Goal: Task Accomplishment & Management: Use online tool/utility

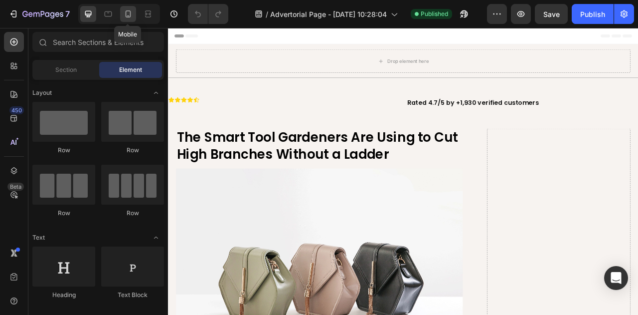
click at [133, 15] on div at bounding box center [128, 14] width 16 height 16
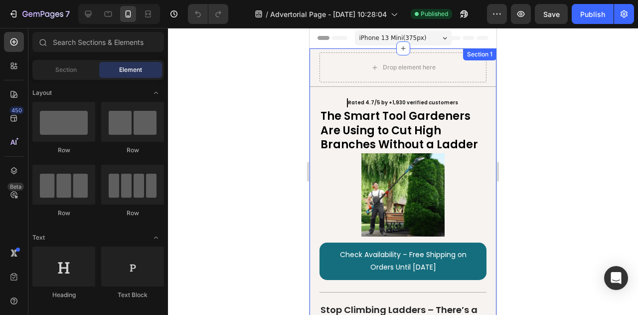
click at [342, 99] on div "Icon Icon Icon Icon Icon Icon List Rated 4.7/5 by +1,930 verified customers Tex…" at bounding box center [403, 102] width 187 height 11
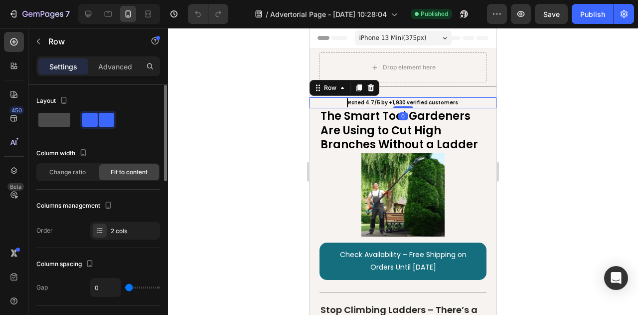
click at [59, 122] on span at bounding box center [54, 120] width 32 height 14
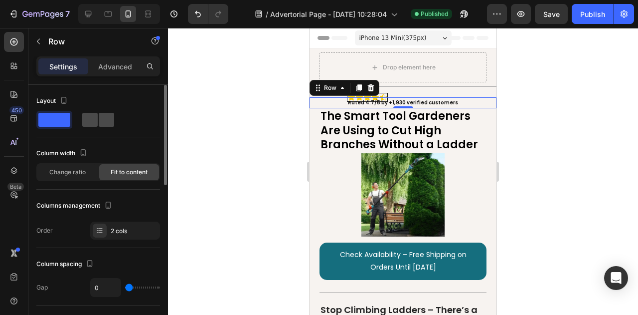
click at [99, 119] on span at bounding box center [106, 120] width 15 height 14
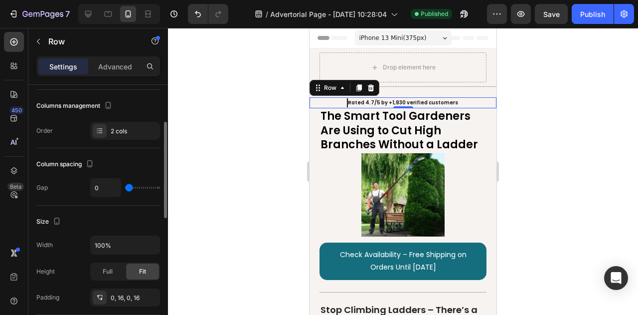
type input "21"
type input "23"
type input "24"
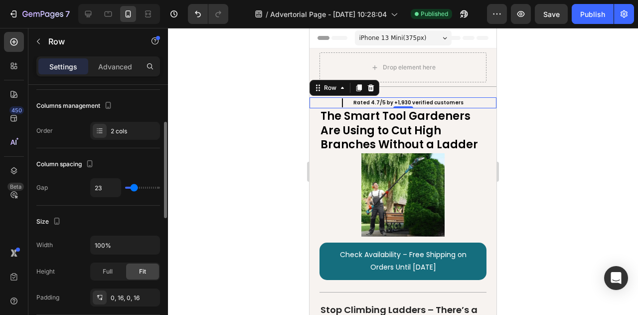
type input "24"
type input "27"
type input "30"
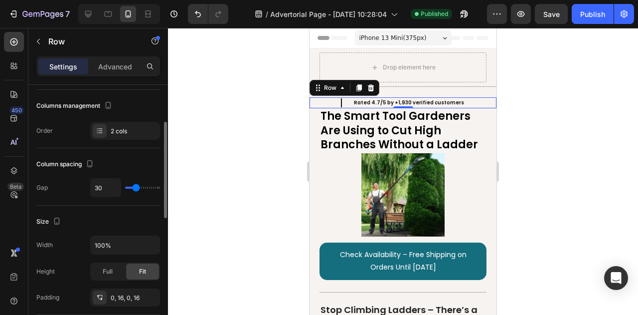
type input "10"
type input "0"
drag, startPoint x: 132, startPoint y: 188, endPoint x: 116, endPoint y: 189, distance: 15.5
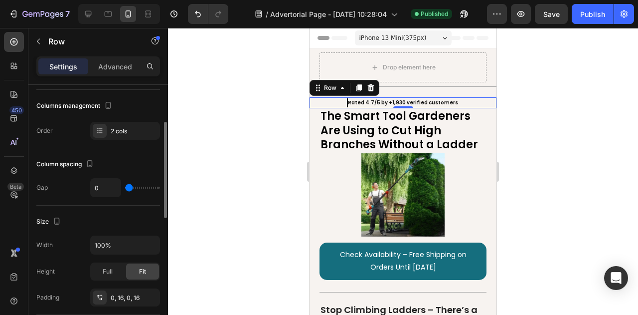
click at [125, 188] on input "range" at bounding box center [142, 188] width 35 height 2
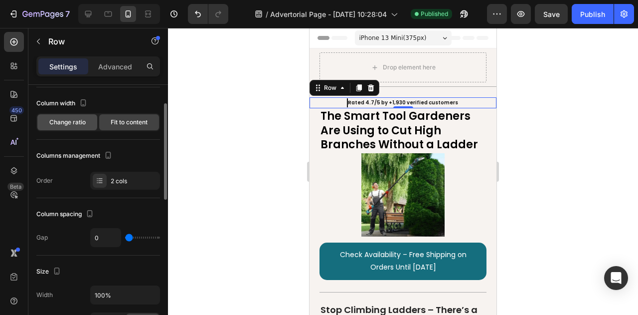
click at [76, 120] on span "Change ratio" at bounding box center [67, 122] width 36 height 9
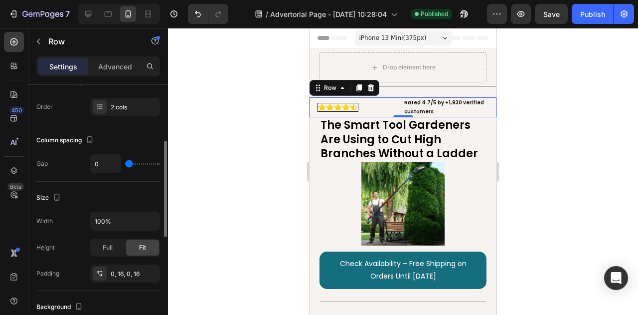
scroll to position [100, 0]
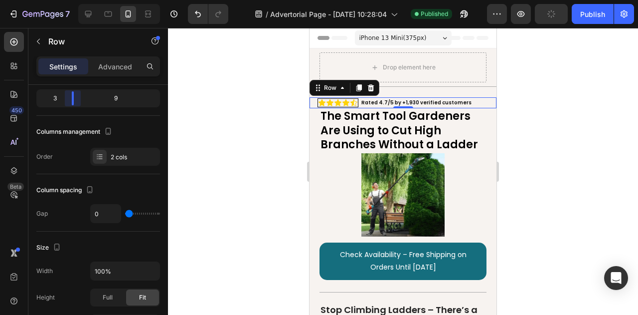
drag, startPoint x: 97, startPoint y: 98, endPoint x: 72, endPoint y: 100, distance: 25.5
click at [72, 0] on body "7 / Advertorial Page - [DATE] 10:28:04 Published Preview Publish 450 Beta Secti…" at bounding box center [319, 0] width 638 height 0
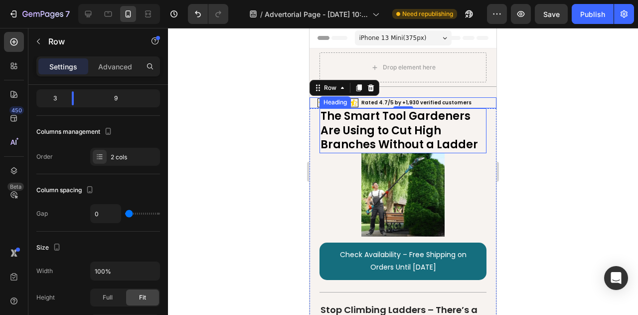
scroll to position [50, 0]
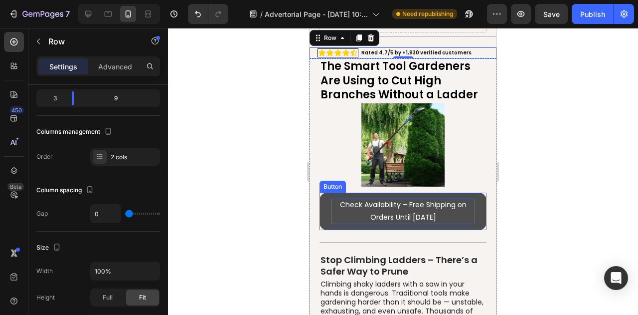
drag, startPoint x: 415, startPoint y: 197, endPoint x: 426, endPoint y: 201, distance: 11.5
click at [415, 198] on p "Check Availability – Free Shipping on Orders Until [DATE]" at bounding box center [403, 210] width 143 height 25
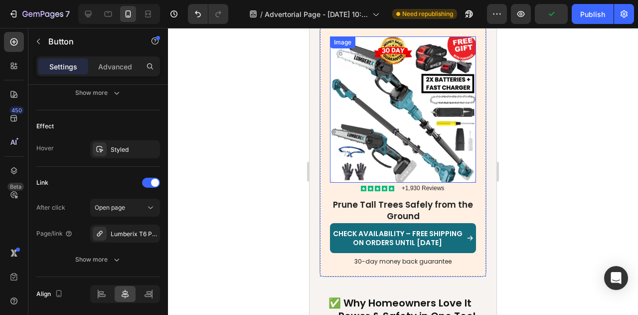
scroll to position [1297, 0]
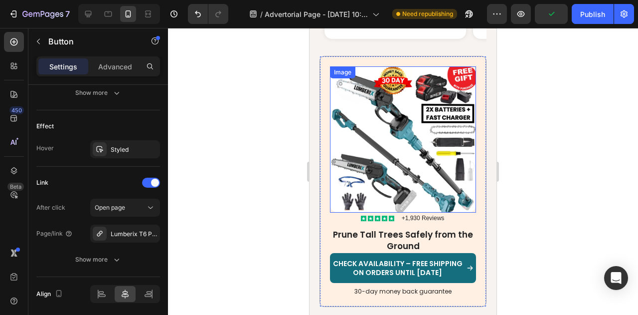
click at [406, 121] on img at bounding box center [403, 139] width 146 height 146
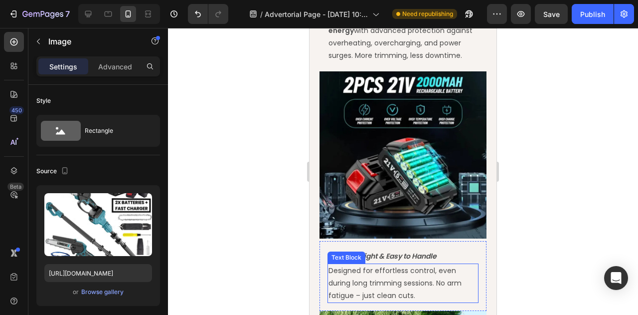
scroll to position [1646, 0]
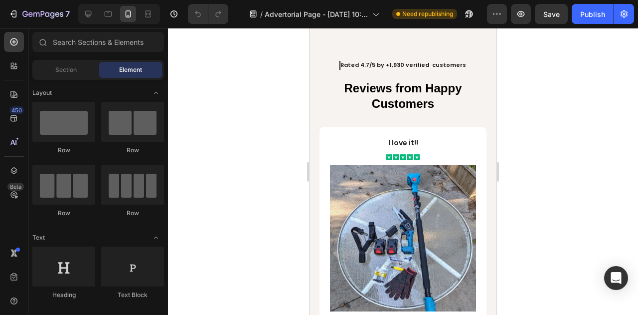
scroll to position [1509, 0]
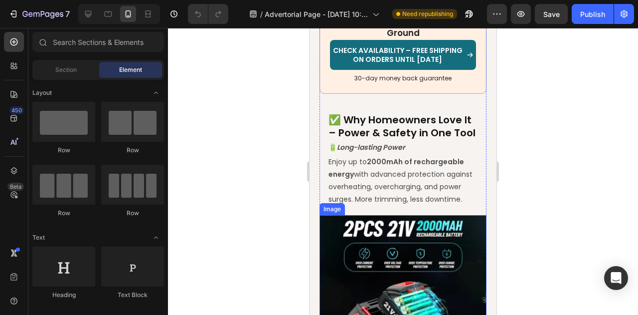
click at [397, 256] on img at bounding box center [403, 298] width 167 height 167
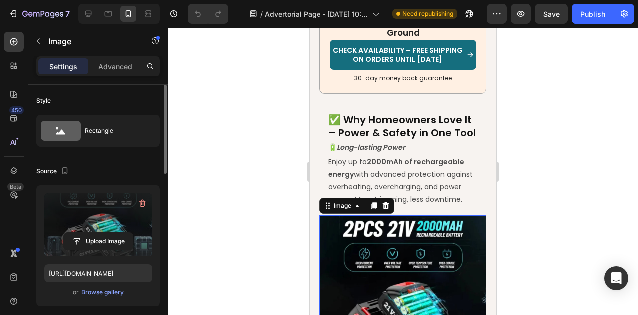
scroll to position [50, 0]
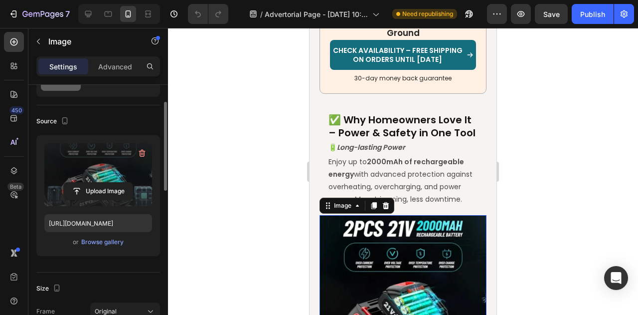
click at [103, 167] on label at bounding box center [98, 174] width 108 height 63
click at [103, 183] on input "file" at bounding box center [98, 191] width 69 height 17
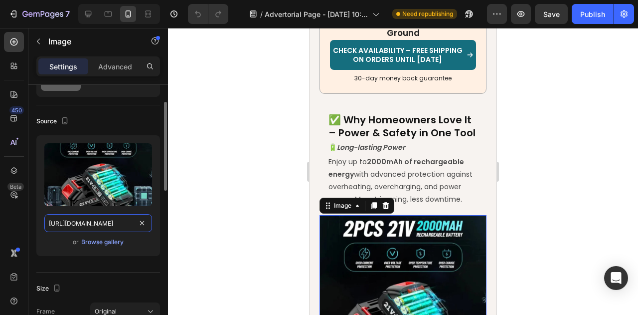
click at [110, 223] on input "https://cdn.shopify.com/s/files/1/0974/0550/1765/files/gempages_580886045583737…" at bounding box center [98, 223] width 108 height 18
click at [103, 224] on input "https://cdn.shopify.com/s/files/1/0974/0550/1765/files/gempages_580886045583737…" at bounding box center [98, 223] width 108 height 18
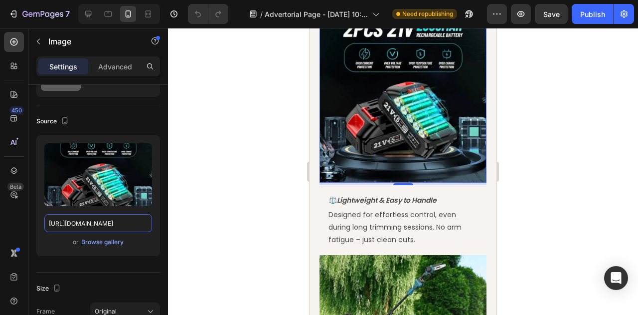
scroll to position [1958, 0]
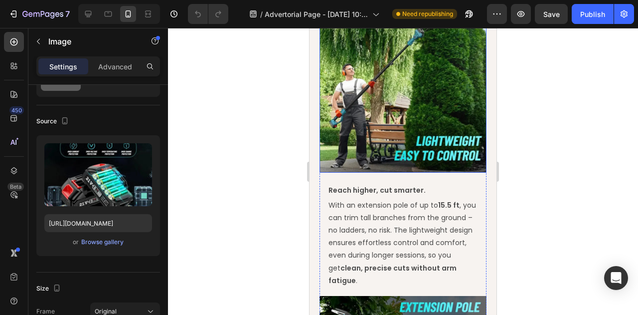
click at [405, 130] on img at bounding box center [403, 88] width 167 height 167
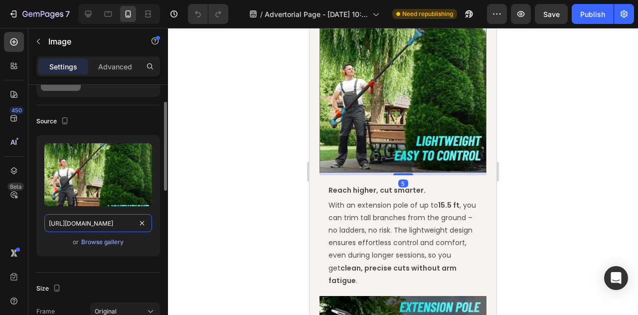
click at [106, 222] on input "https://cdn.shopify.com/s/files/1/0974/0550/1765/files/gempages_580886045583737…" at bounding box center [98, 223] width 108 height 18
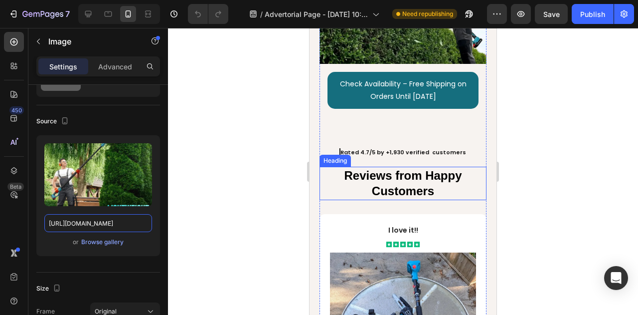
scroll to position [2656, 0]
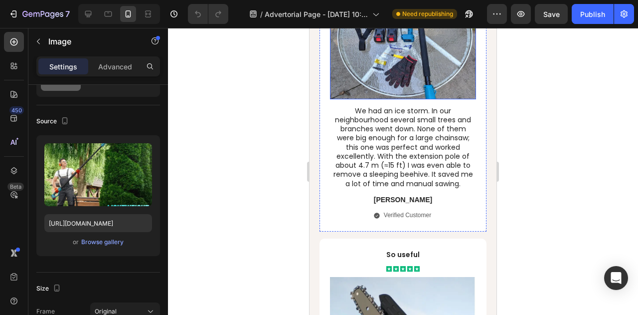
click at [399, 52] on img at bounding box center [403, 26] width 146 height 146
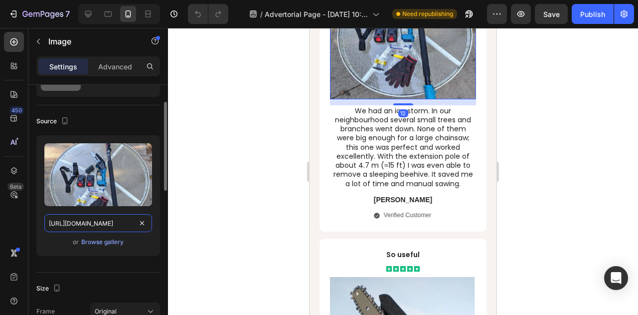
click at [108, 217] on input "https://cdn.shopify.com/s/files/1/0974/0550/1765/files/gempages_580886045583737…" at bounding box center [98, 223] width 108 height 18
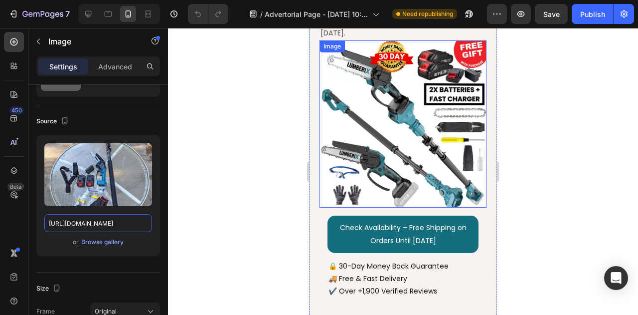
scroll to position [3704, 0]
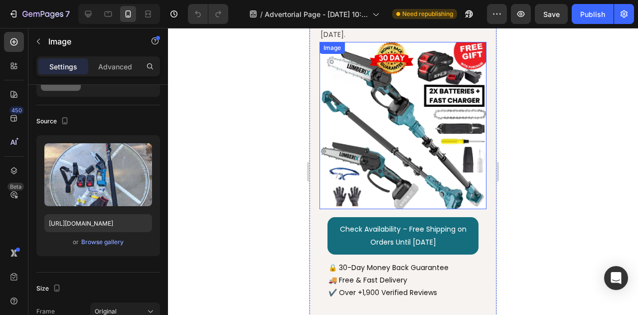
click at [420, 105] on img at bounding box center [403, 125] width 167 height 167
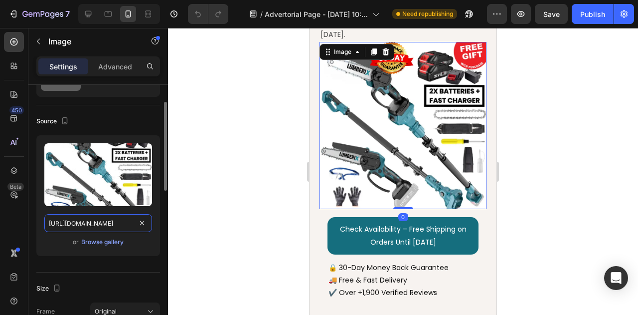
click at [102, 221] on input "[URL][DOMAIN_NAME]" at bounding box center [98, 223] width 108 height 18
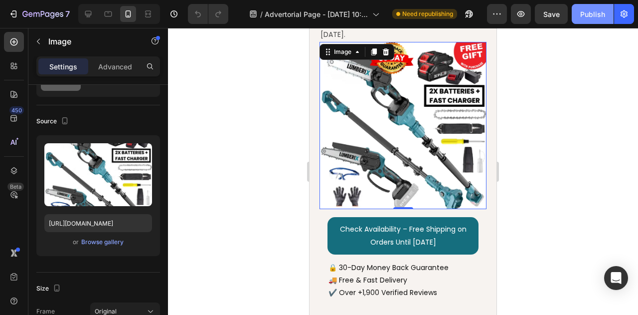
click at [598, 10] on div "Publish" at bounding box center [592, 14] width 25 height 10
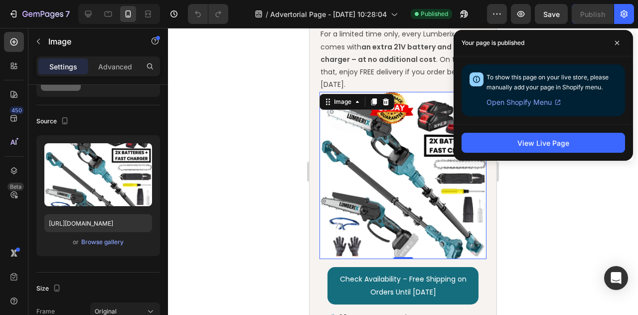
scroll to position [3504, 0]
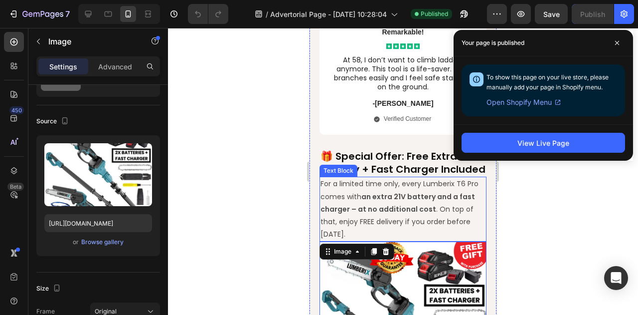
click at [332, 240] on p "For a limited time only, every Lumberix T6 Pro comes with an extra 21V battery …" at bounding box center [403, 209] width 165 height 63
drag, startPoint x: 332, startPoint y: 241, endPoint x: 326, endPoint y: 247, distance: 8.5
click at [331, 240] on p "For a limited time only, every Lumberix T6 Pro comes with an extra 21V battery …" at bounding box center [403, 209] width 165 height 63
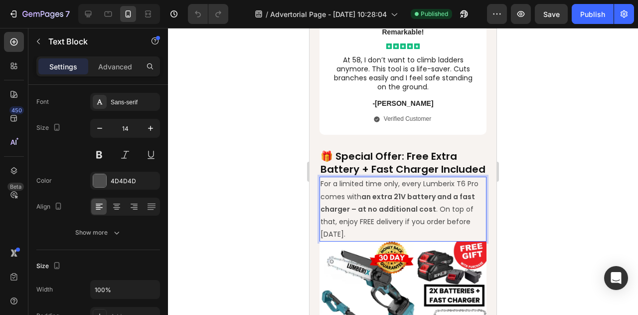
scroll to position [0, 0]
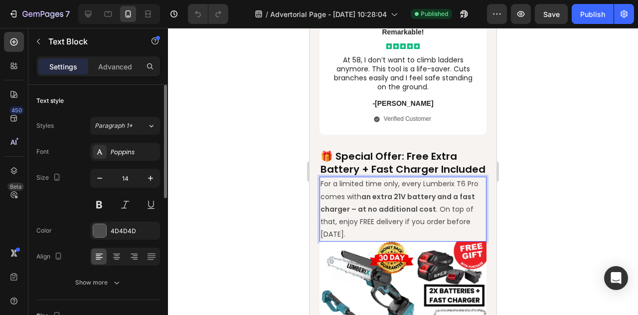
click at [326, 240] on p "For a limited time only, every Lumberix T6 Pro comes with an extra 21V battery …" at bounding box center [403, 209] width 165 height 63
click at [328, 240] on p "For a limited time only, every Lumberix T6 Pro comes with an extra 21V battery …" at bounding box center [403, 209] width 165 height 63
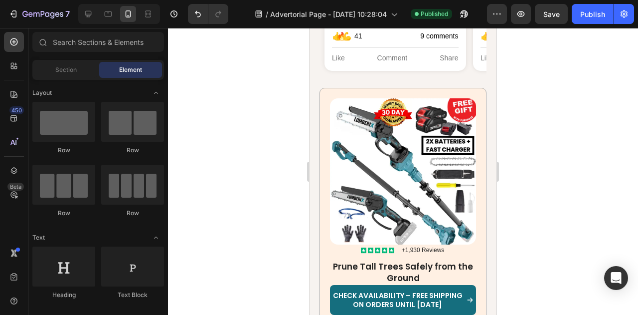
scroll to position [1302, 0]
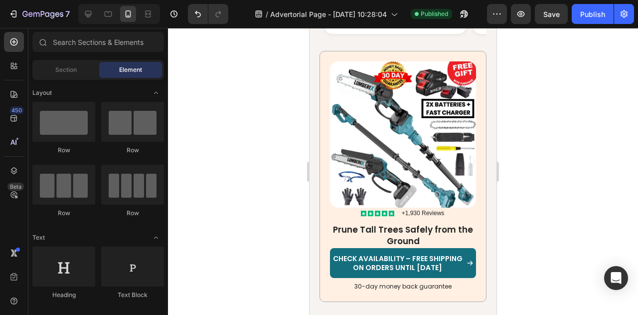
drag, startPoint x: 494, startPoint y: 265, endPoint x: 809, endPoint y: 154, distance: 334.2
click at [607, 14] on button "Publish" at bounding box center [593, 14] width 42 height 20
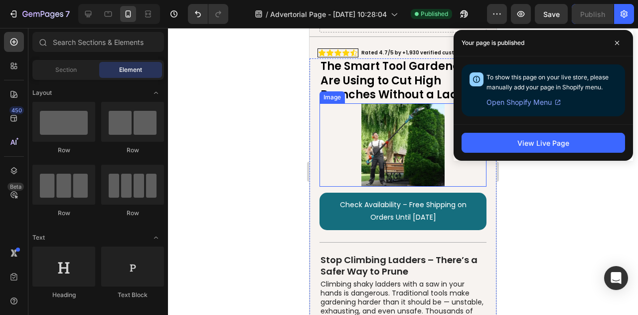
scroll to position [167, 0]
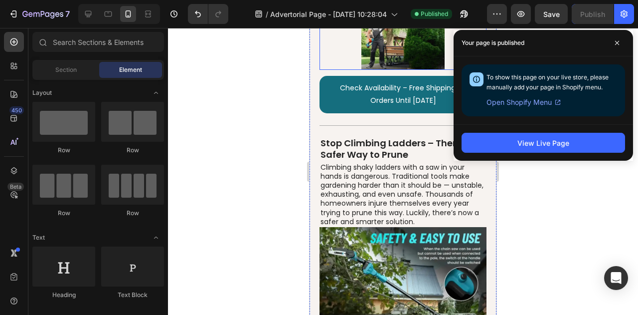
click at [618, 41] on icon at bounding box center [617, 43] width 4 height 4
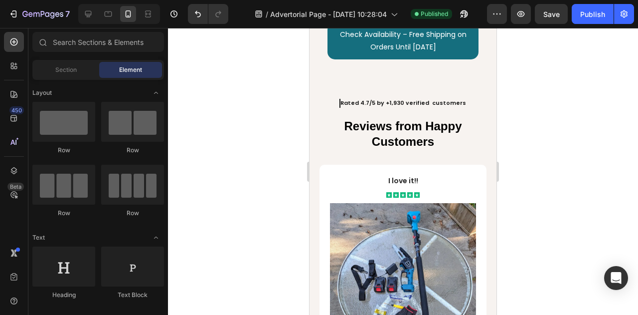
scroll to position [2370, 0]
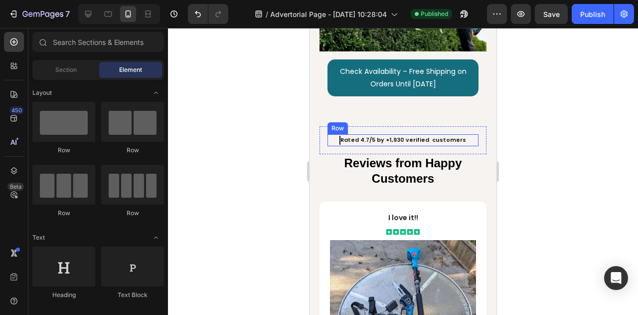
click at [332, 134] on div "Icon Icon Icon Icon Icon Icon List Rated 4.7/5 by +1,930 verified customers Tex…" at bounding box center [403, 140] width 151 height 12
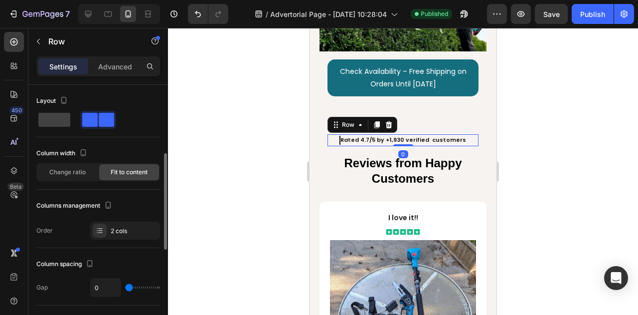
scroll to position [50, 0]
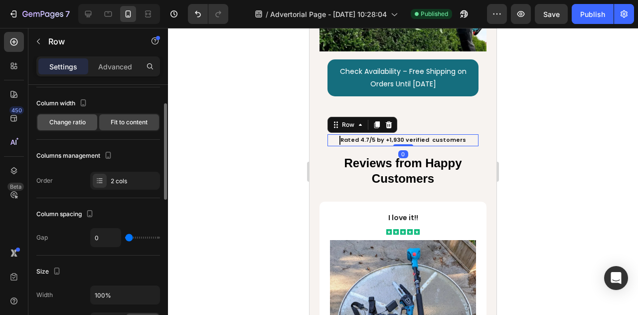
click at [75, 125] on span "Change ratio" at bounding box center [67, 122] width 36 height 9
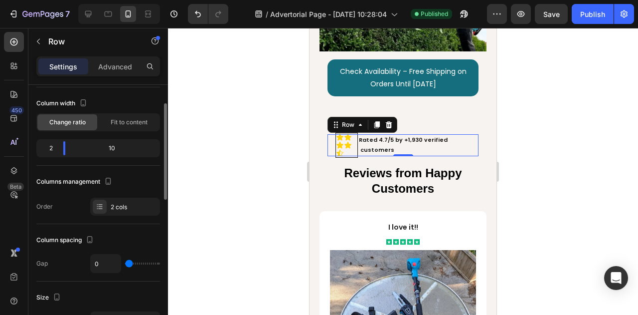
type input "2"
type input "5"
type input "11"
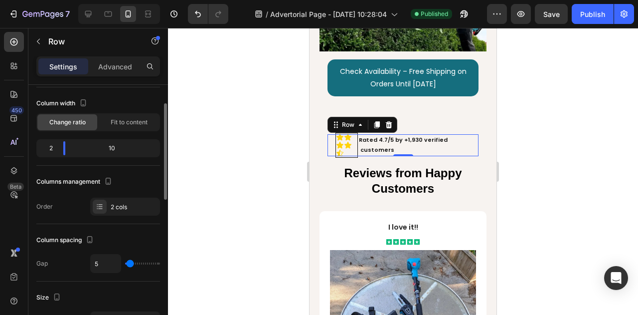
type input "11"
type input "13"
type input "21"
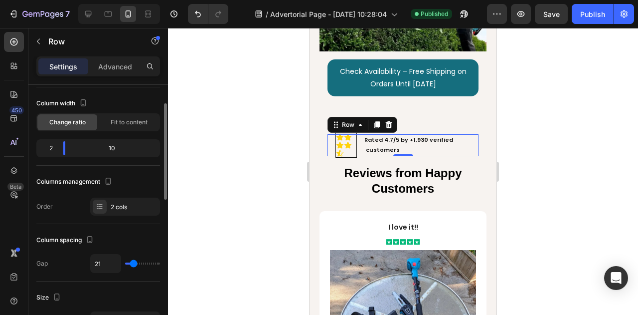
type input "24"
type input "17"
type input "0"
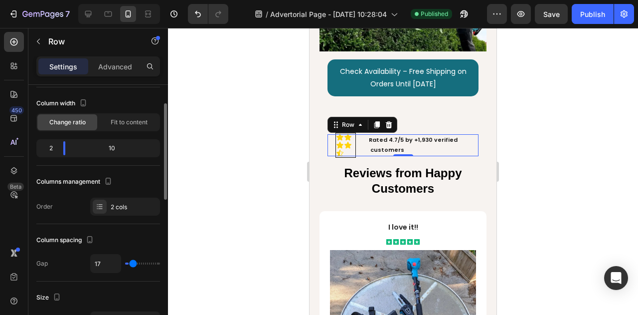
type input "0"
drag, startPoint x: 128, startPoint y: 265, endPoint x: 117, endPoint y: 265, distance: 11.0
click at [125, 264] on input "range" at bounding box center [142, 263] width 35 height 2
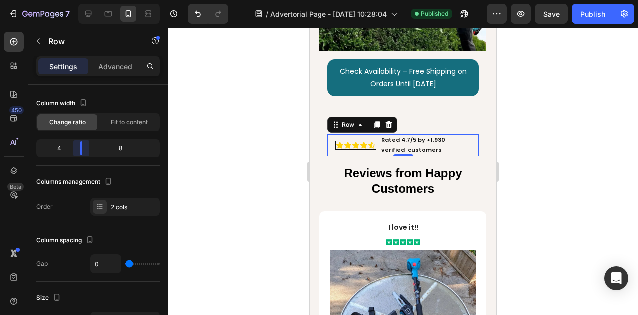
drag, startPoint x: 63, startPoint y: 150, endPoint x: 78, endPoint y: 152, distance: 15.1
click at [78, 0] on body "7 / Advertorial Page - Aug 21, 10:28:04 Published Preview Save Publish 450 Beta…" at bounding box center [319, 0] width 638 height 0
click at [593, 13] on div "Publish" at bounding box center [592, 14] width 25 height 10
